Goal: Find specific page/section

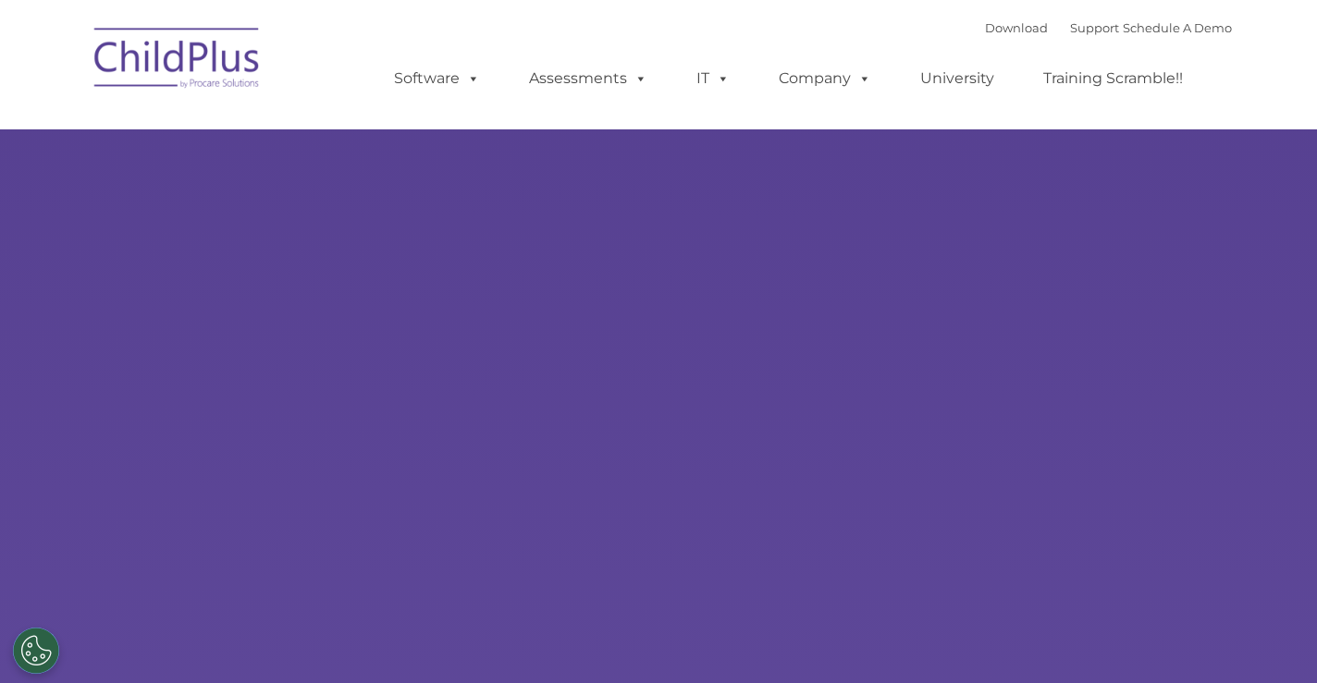
select select "MEDIUM"
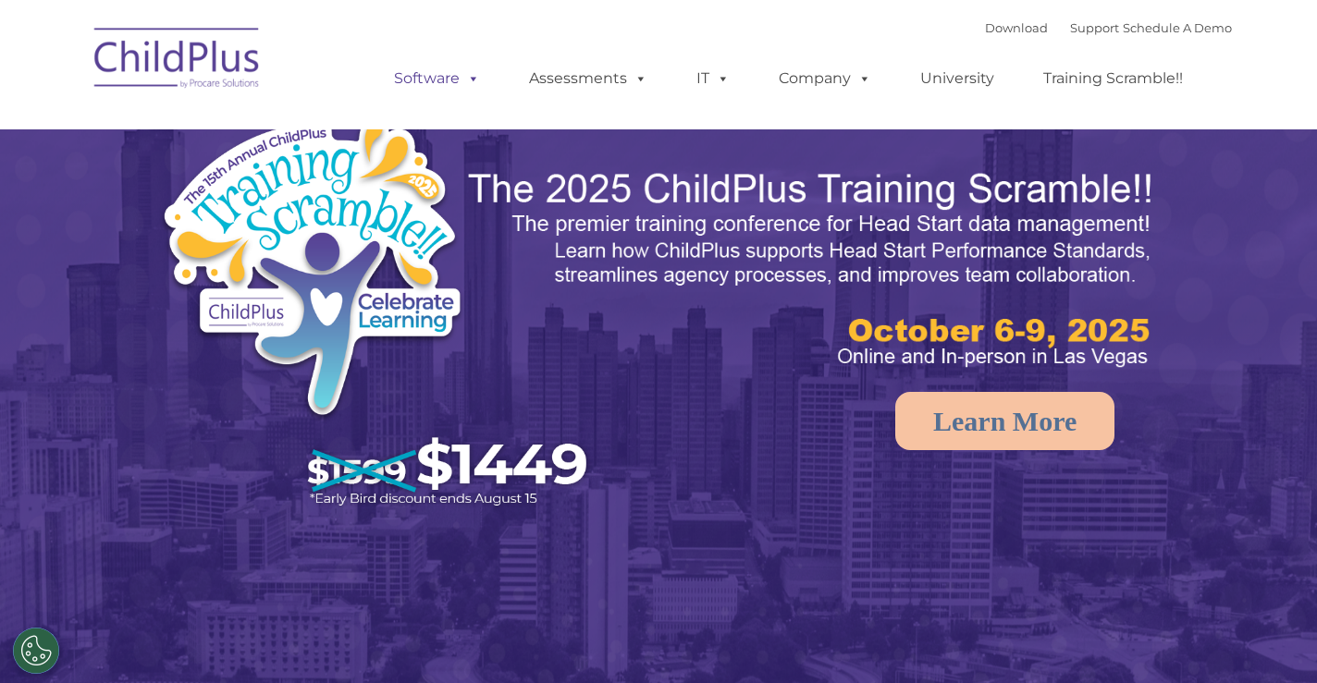
select select "MEDIUM"
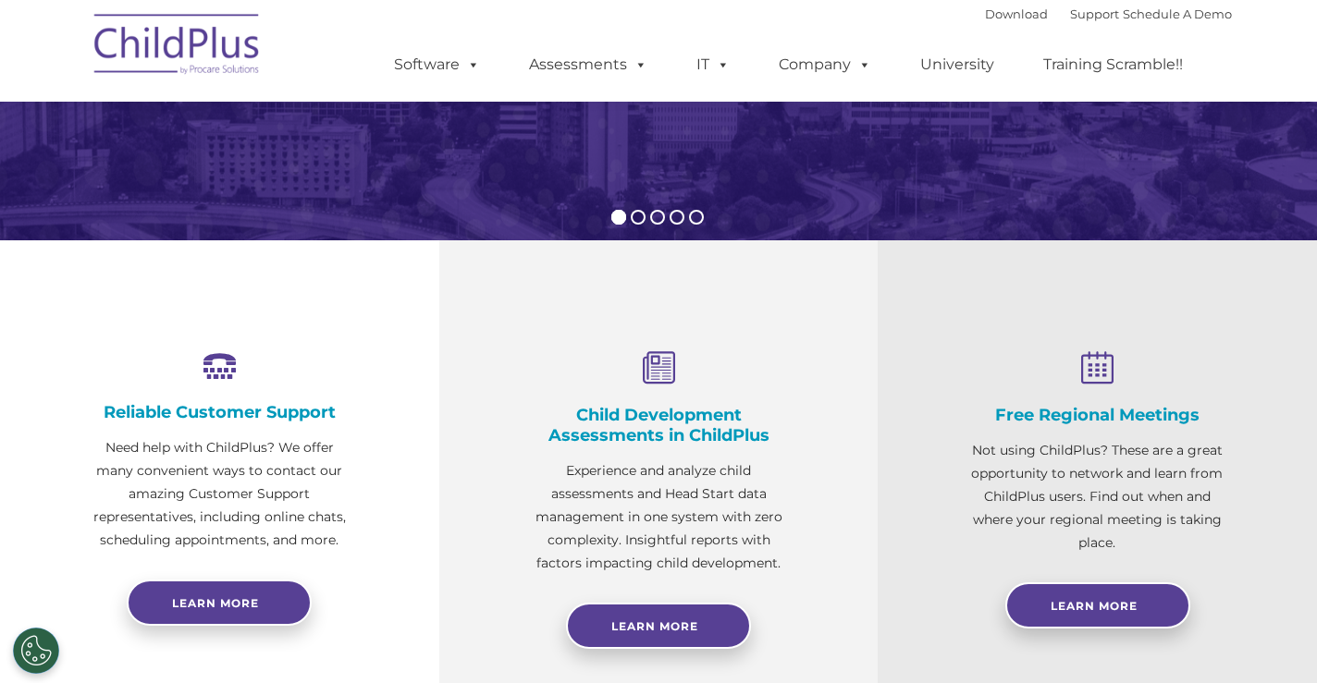
scroll to position [488, 0]
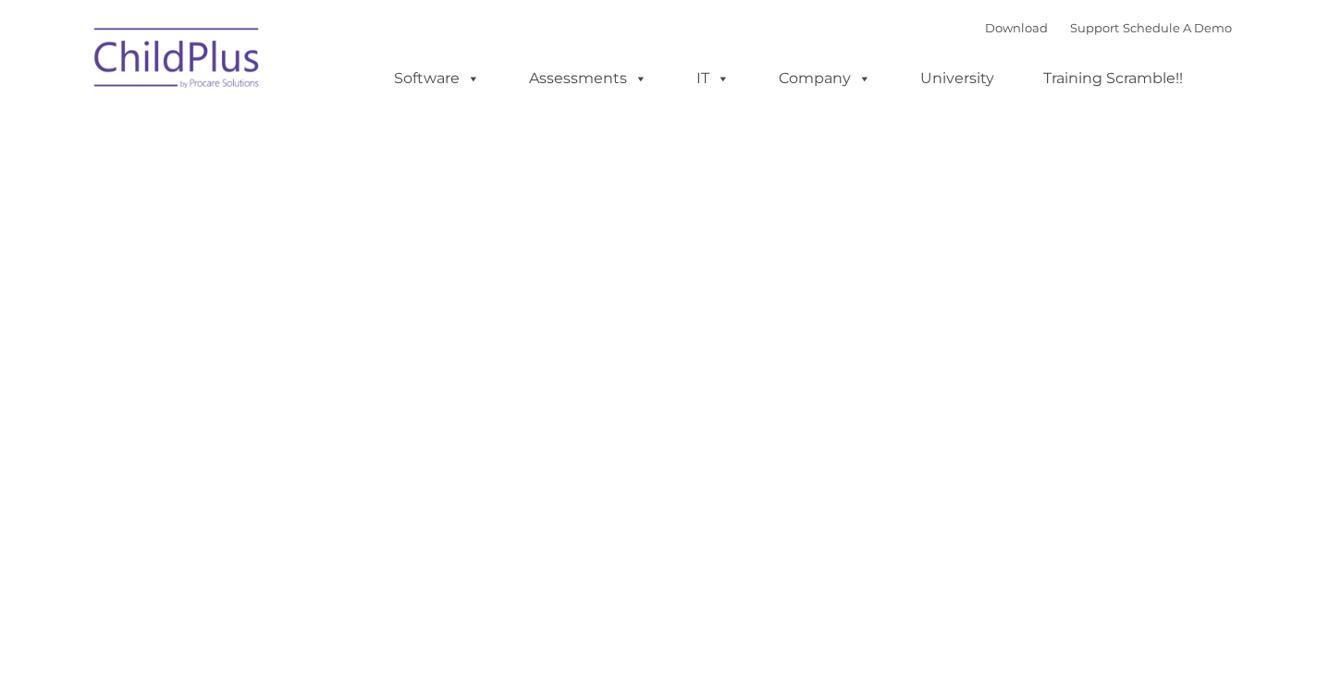
type input ""
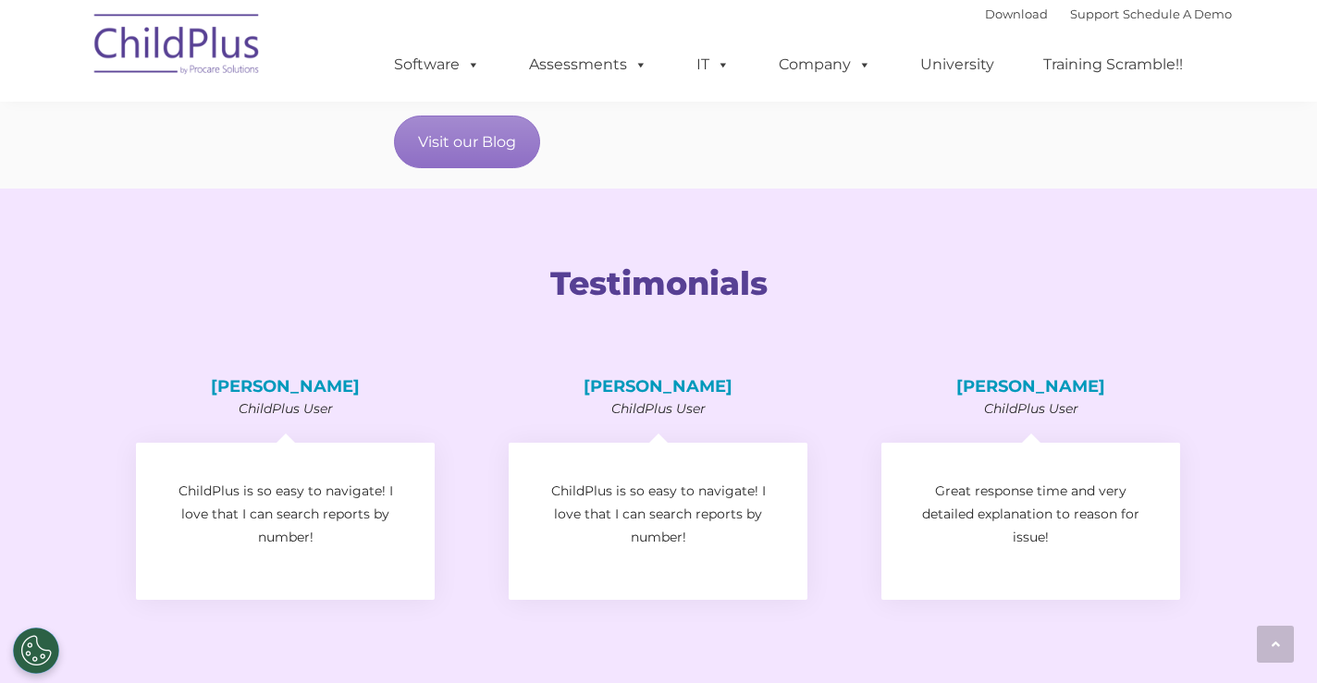
scroll to position [2960, 0]
